Goal: Information Seeking & Learning: Learn about a topic

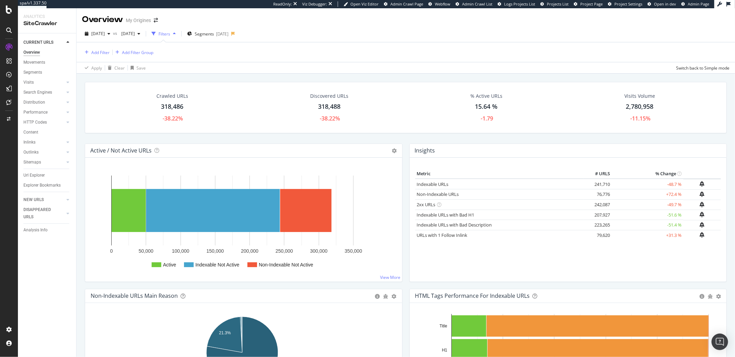
scroll to position [8, 0]
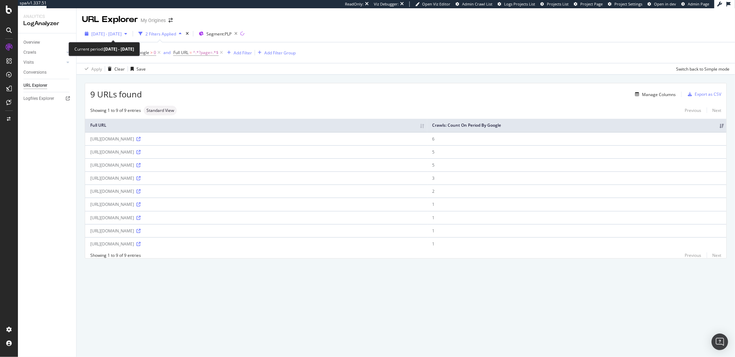
click at [122, 36] on span "2025 Jul. 1st - Sep. 30th" at bounding box center [106, 34] width 30 height 6
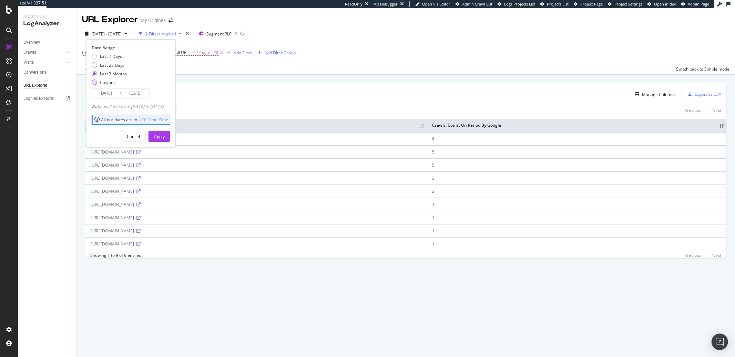
click at [108, 82] on div "Custom" at bounding box center [107, 83] width 15 height 6
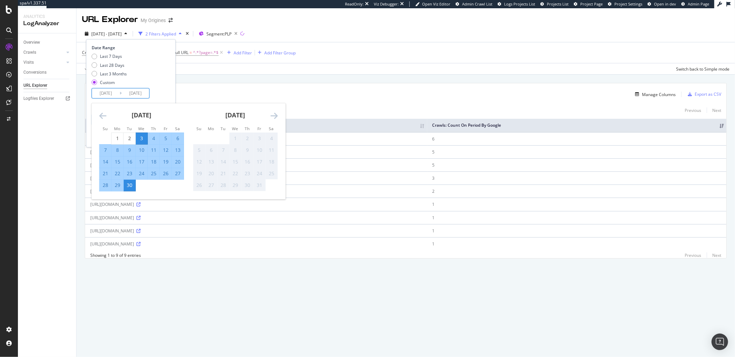
click at [109, 92] on input "2025/09/03" at bounding box center [106, 94] width 28 height 10
click at [101, 116] on icon "Move backward to switch to the previous month." at bounding box center [102, 116] width 7 height 8
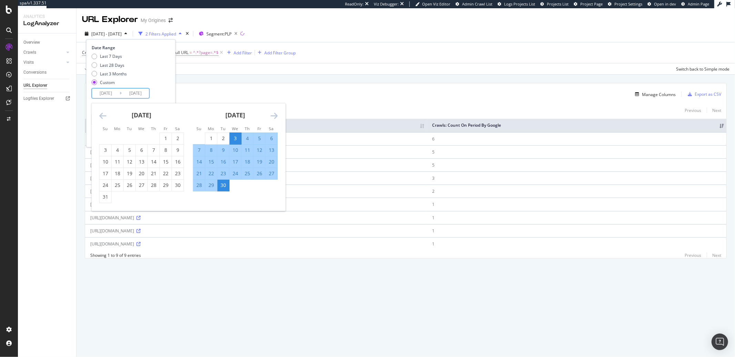
click at [101, 116] on icon "Move backward to switch to the previous month." at bounding box center [102, 116] width 7 height 8
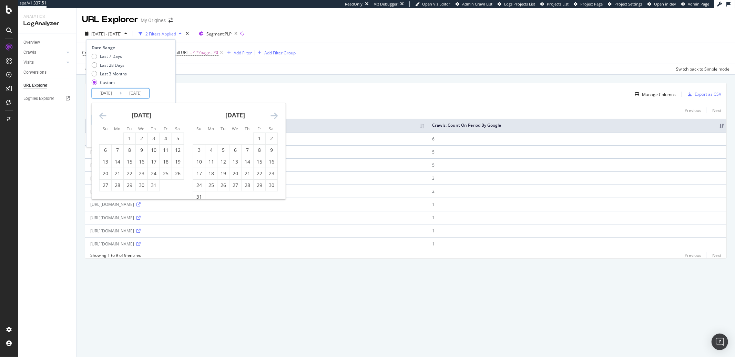
click at [101, 116] on icon "Move backward to switch to the previous month." at bounding box center [102, 116] width 7 height 8
click at [100, 118] on icon "Move backward to switch to the previous month." at bounding box center [102, 116] width 7 height 8
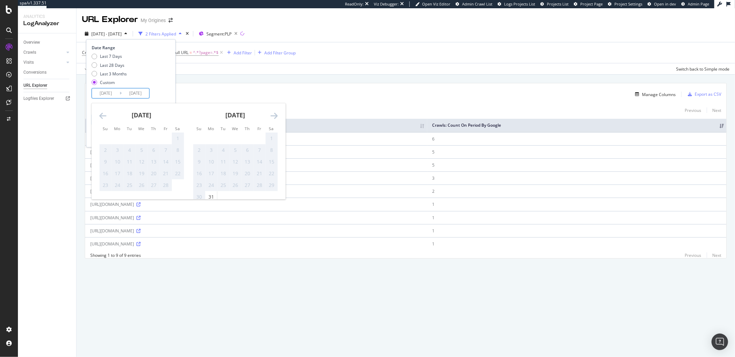
click at [100, 118] on icon "Move backward to switch to the previous month." at bounding box center [102, 116] width 7 height 8
click at [272, 113] on icon "Move forward to switch to the next month." at bounding box center [274, 116] width 7 height 8
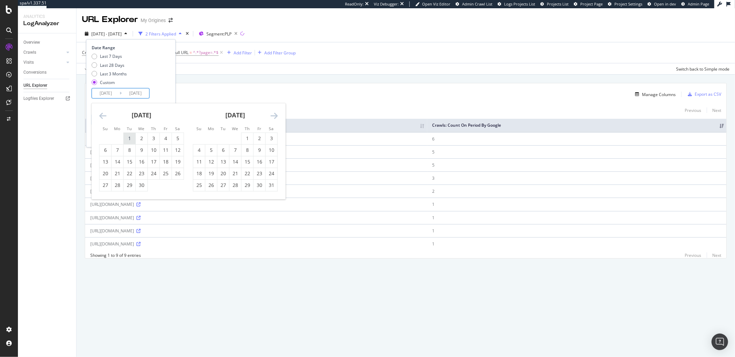
click at [127, 137] on div "1" at bounding box center [130, 138] width 12 height 7
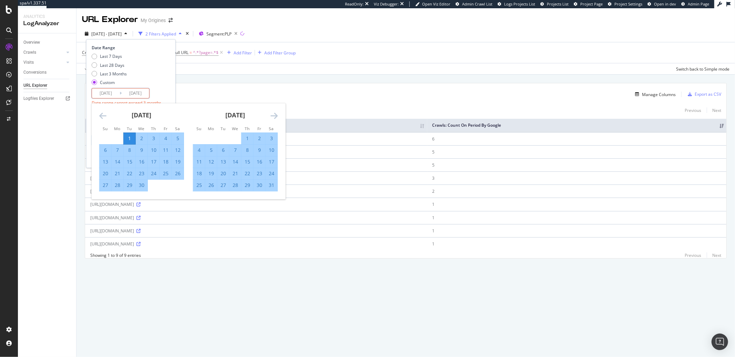
click at [148, 95] on input "2025/09/30" at bounding box center [136, 94] width 28 height 10
click at [273, 115] on icon "Move forward to switch to the next month." at bounding box center [274, 116] width 7 height 8
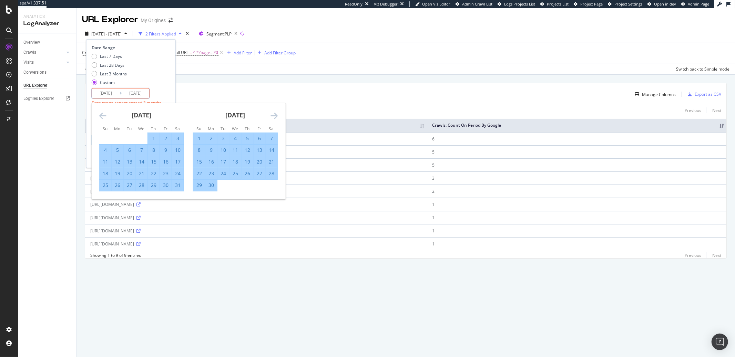
click at [273, 115] on icon "Move forward to switch to the next month." at bounding box center [274, 116] width 7 height 8
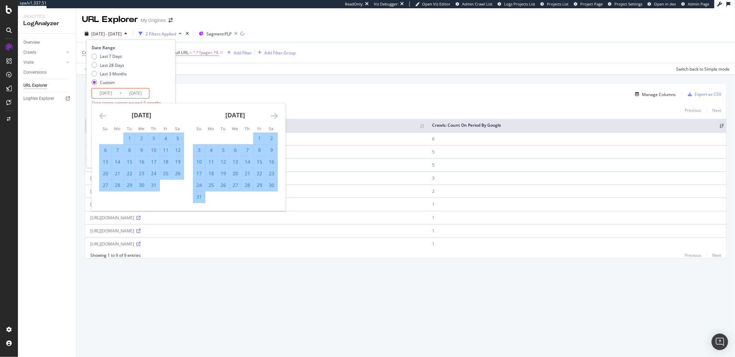
click at [273, 115] on icon "Move forward to switch to the next month." at bounding box center [274, 116] width 7 height 8
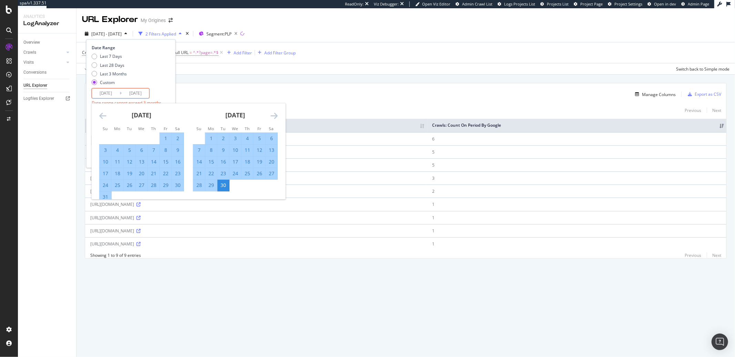
click at [273, 115] on icon "Move forward to switch to the next month." at bounding box center [274, 116] width 7 height 8
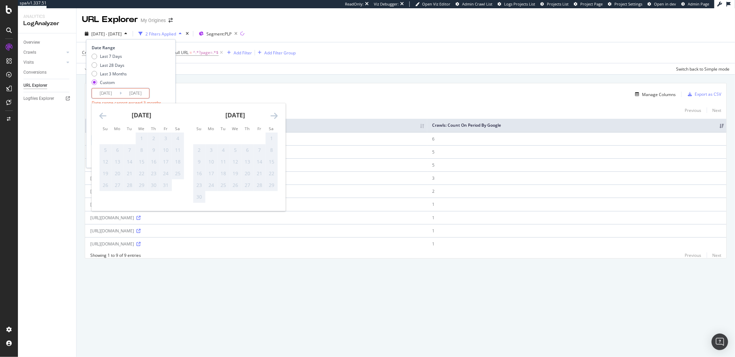
click at [105, 115] on icon "Move backward to switch to the previous month." at bounding box center [102, 116] width 7 height 8
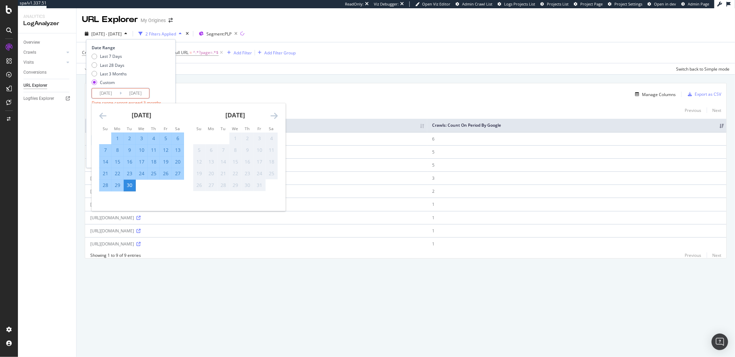
click at [105, 115] on icon "Move backward to switch to the previous month." at bounding box center [102, 116] width 7 height 8
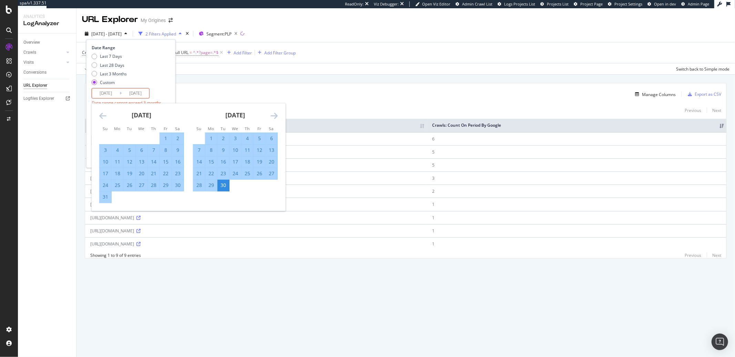
click at [222, 186] on div "30" at bounding box center [223, 185] width 12 height 7
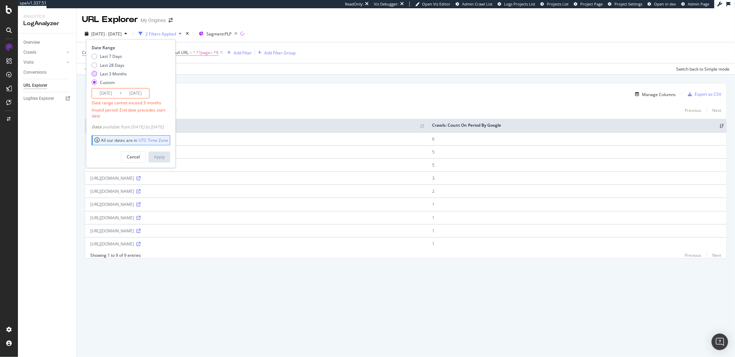
click at [105, 75] on div "Last 3 Months" at bounding box center [113, 74] width 27 height 6
type input "2025/07/01"
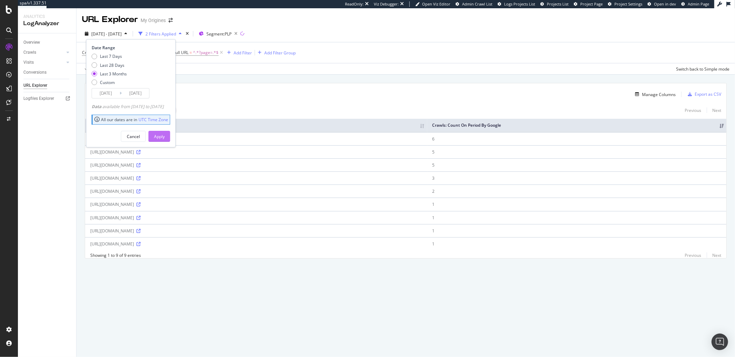
click at [165, 137] on div "Apply" at bounding box center [159, 137] width 11 height 6
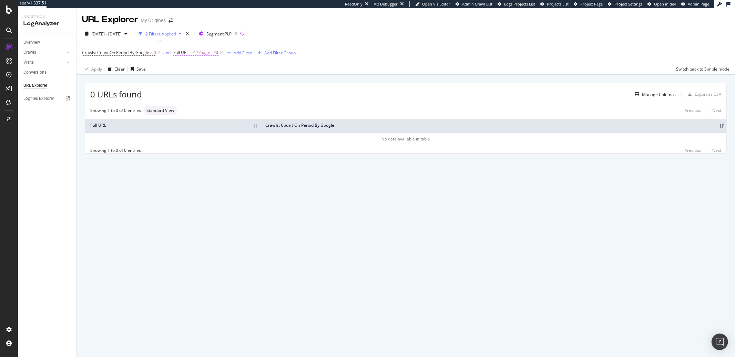
click at [209, 54] on span "^.*?page=.*$" at bounding box center [206, 53] width 26 height 10
click at [287, 32] on div "2025 Jul. 1st - Sep. 30th 2 Filters Applied Segment: PLP" at bounding box center [406, 35] width 659 height 14
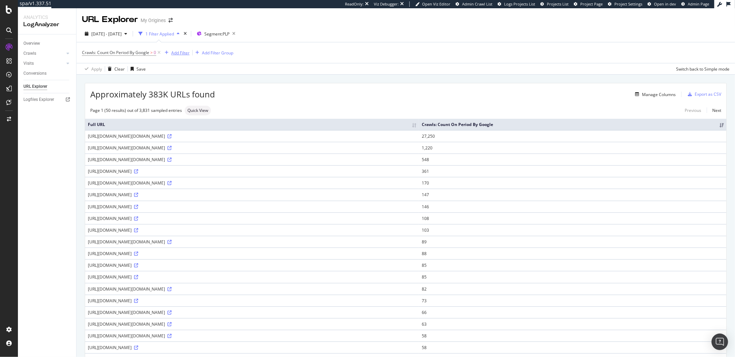
click at [171, 52] on div "Add Filter" at bounding box center [180, 53] width 18 height 6
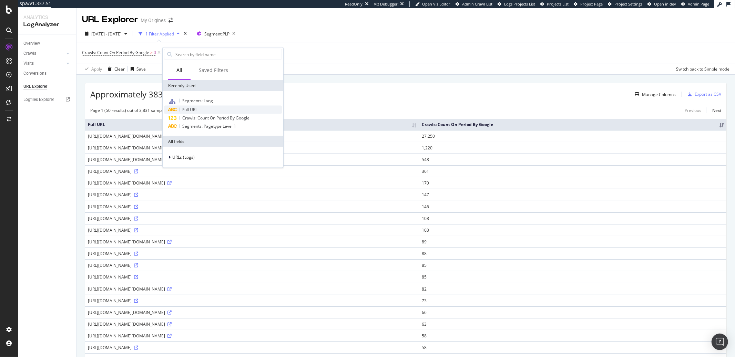
click at [189, 107] on span "Full URL" at bounding box center [189, 110] width 15 height 6
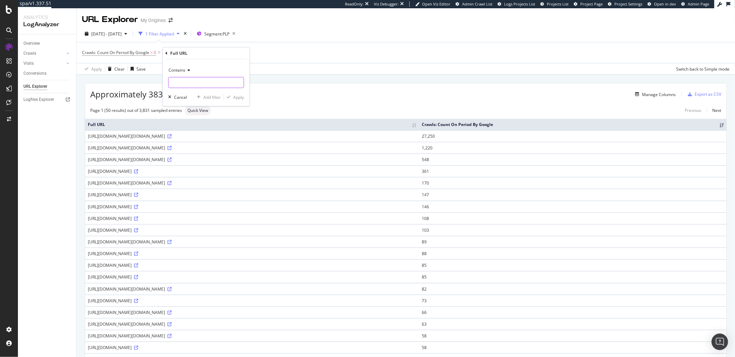
click at [186, 84] on input "text" at bounding box center [206, 82] width 75 height 11
paste input "?page=3"
type input "?page="
click at [234, 98] on div "Apply" at bounding box center [238, 97] width 11 height 6
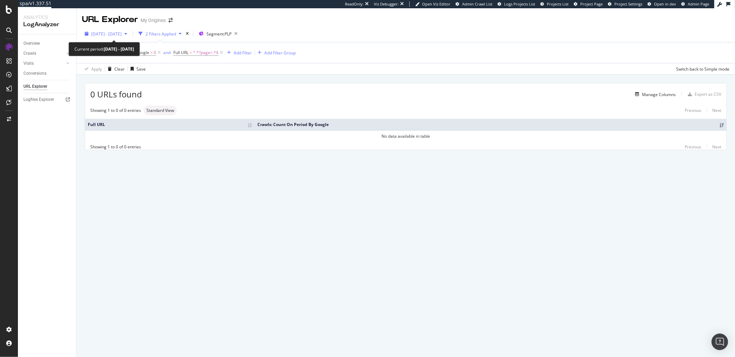
click at [121, 33] on span "2025 Sep. 1st - Sep. 30th" at bounding box center [106, 34] width 30 height 6
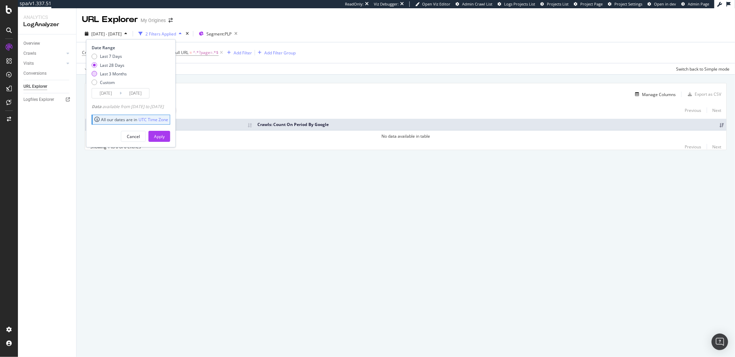
click at [113, 73] on div "Last 3 Months" at bounding box center [113, 74] width 27 height 6
type input "2025/07/02"
click at [164, 132] on button "Apply" at bounding box center [160, 136] width 22 height 11
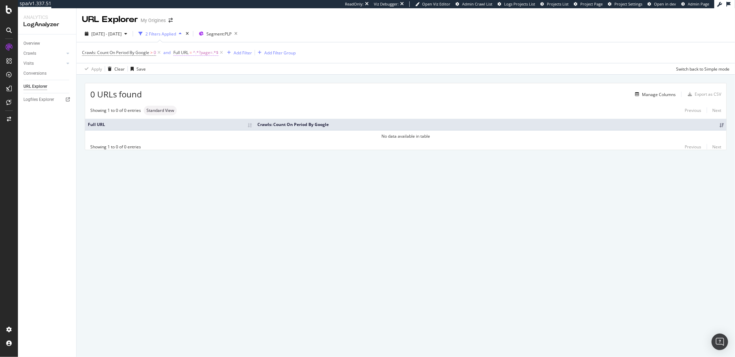
click at [193, 54] on span "Full URL = ^.*?page=.*$" at bounding box center [195, 53] width 45 height 6
click at [269, 29] on div "2025 Jul. 2nd - Oct. 1st 2 Filters Applied Segment: PLP" at bounding box center [406, 35] width 659 height 14
click at [240, 35] on icon "button" at bounding box center [236, 34] width 9 height 10
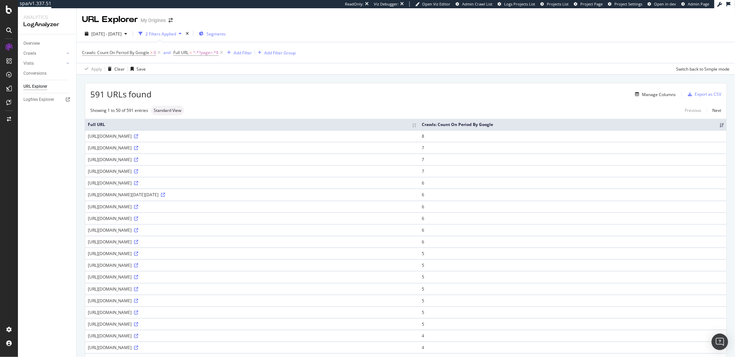
click at [226, 33] on span "Segments" at bounding box center [215, 34] width 19 height 6
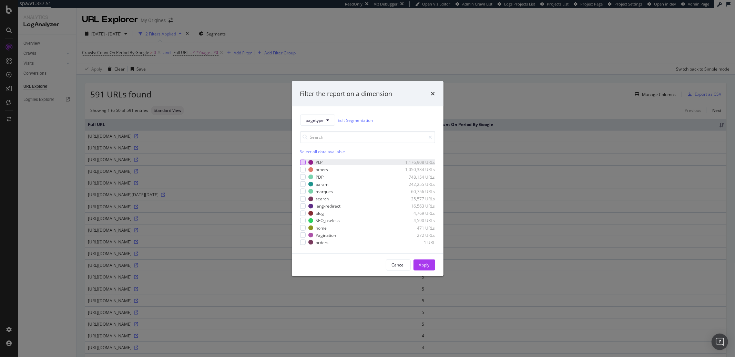
click at [302, 163] on div "modal" at bounding box center [303, 163] width 6 height 6
click at [420, 264] on div "Apply" at bounding box center [424, 265] width 11 height 6
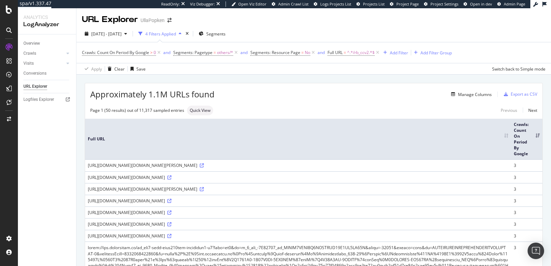
scroll to position [1056, 0]
